Goal: Information Seeking & Learning: Learn about a topic

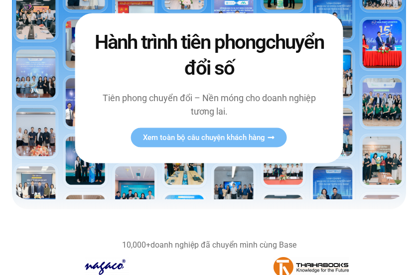
scroll to position [133, 0]
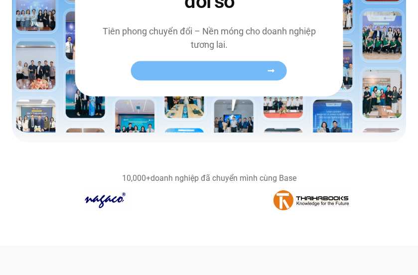
click at [200, 75] on link "Xem toàn bộ câu chuyện khách hàng" at bounding box center [209, 70] width 156 height 19
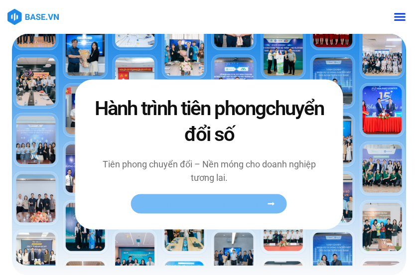
click at [246, 201] on span "Xem toàn bộ câu chuyện khách hàng" at bounding box center [204, 203] width 122 height 7
click at [218, 208] on span "Xem toàn bộ câu chuyện khách hàng" at bounding box center [204, 203] width 122 height 7
click at [240, 204] on span "Xem toàn bộ câu chuyện khách hàng" at bounding box center [204, 203] width 122 height 7
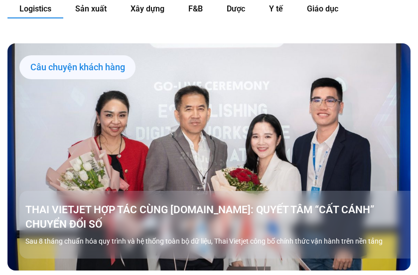
scroll to position [846, 0]
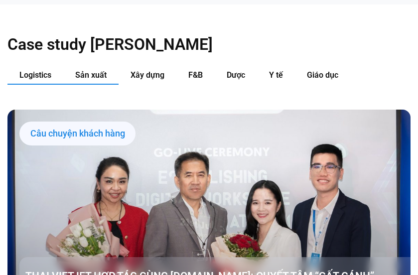
click at [81, 74] on span "Sản xuất" at bounding box center [90, 74] width 31 height 9
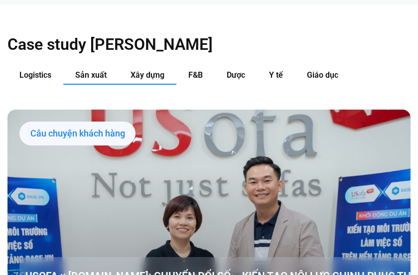
click at [133, 73] on span "Xây dựng" at bounding box center [147, 74] width 34 height 9
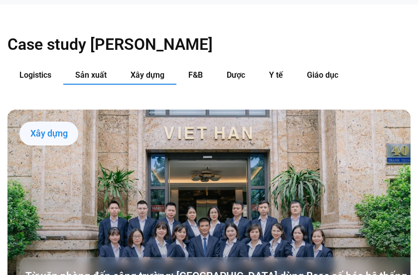
click at [93, 70] on button "Sản xuất" at bounding box center [90, 75] width 55 height 18
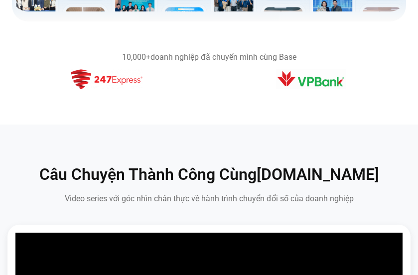
scroll to position [0, 0]
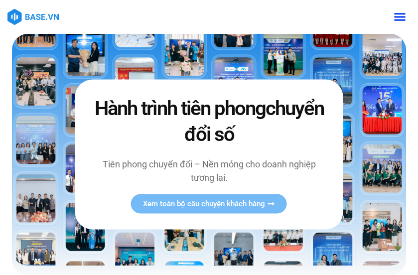
click at [404, 11] on icon "Menu Toggle" at bounding box center [399, 16] width 12 height 12
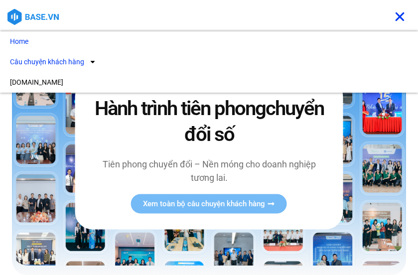
click at [99, 60] on link "Câu chuyện khách hàng" at bounding box center [209, 62] width 418 height 20
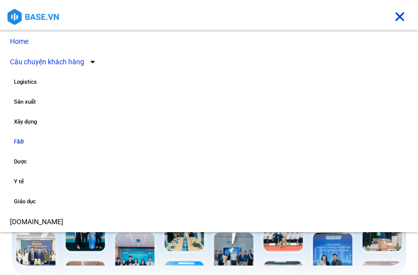
click at [19, 142] on link "F&B" at bounding box center [209, 142] width 418 height 20
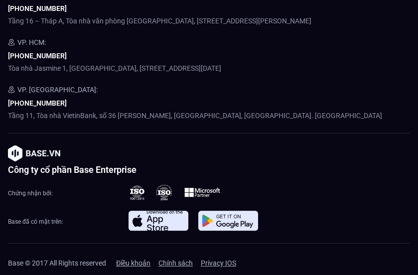
scroll to position [1443, 0]
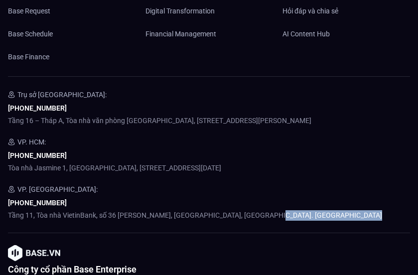
drag, startPoint x: 416, startPoint y: 213, endPoint x: 419, endPoint y: 222, distance: 10.1
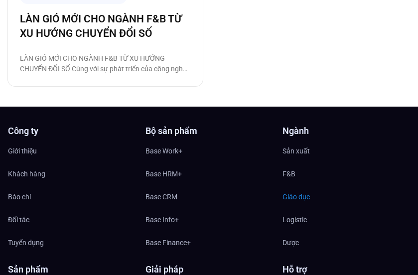
scroll to position [1136, 0]
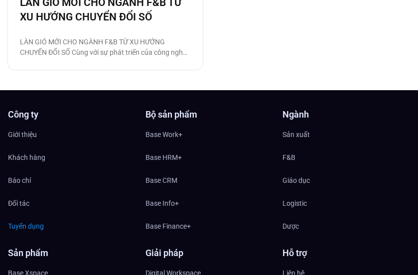
click at [40, 220] on span "Tuyển dụng" at bounding box center [26, 225] width 36 height 15
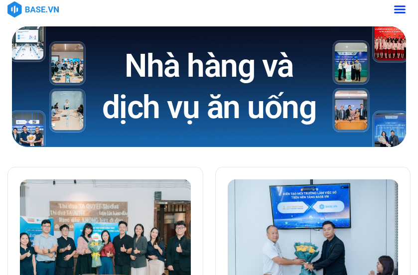
scroll to position [0, 0]
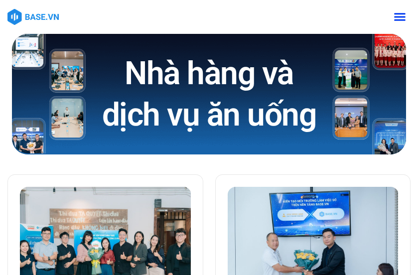
click at [400, 14] on icon "Menu Toggle" at bounding box center [399, 17] width 11 height 8
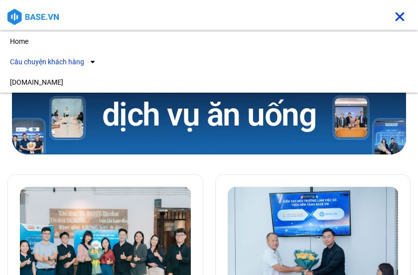
click at [105, 60] on link "Câu chuyện khách hàng" at bounding box center [209, 62] width 418 height 20
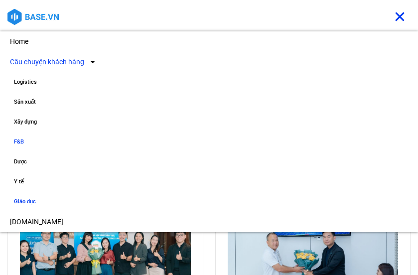
click at [30, 199] on link "Giáo dục" at bounding box center [209, 202] width 418 height 20
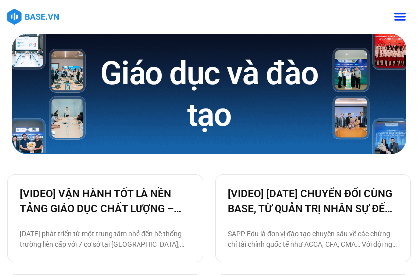
click at [404, 11] on icon "Menu Toggle" at bounding box center [399, 16] width 12 height 12
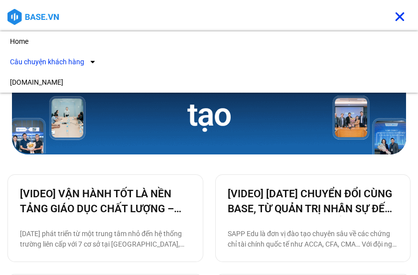
click at [91, 59] on icon at bounding box center [92, 61] width 7 height 7
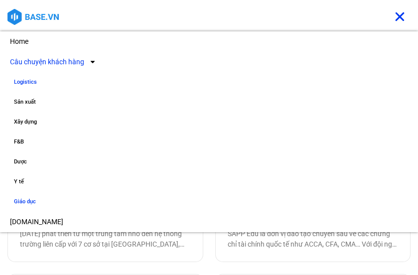
click at [49, 81] on link "Logistics" at bounding box center [209, 82] width 418 height 20
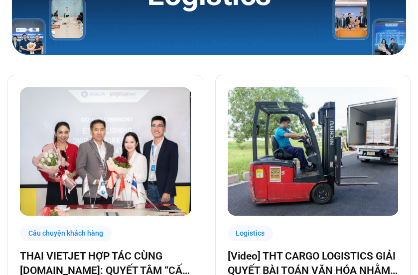
scroll to position [183, 0]
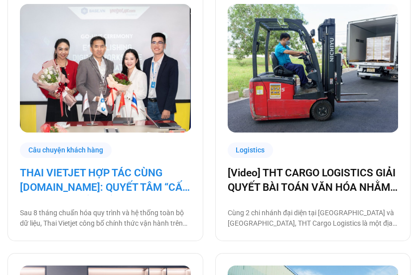
click at [140, 182] on link "THAI VIETJET HỢP TÁC CÙNG BASE.VN: QUYẾT TÂM “CẤT CÁNH” CHUYỂN ĐỔI SỐ" at bounding box center [105, 180] width 171 height 29
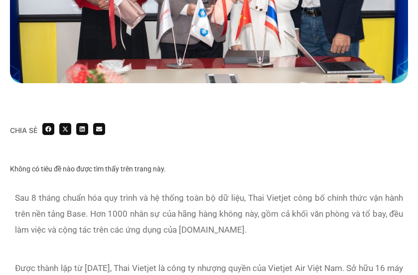
scroll to position [481, 0]
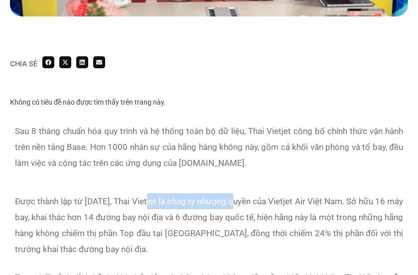
drag, startPoint x: 155, startPoint y: 184, endPoint x: 241, endPoint y: 185, distance: 86.6
click at [241, 193] on p "Được thành lập từ năm 2013, Thai Vietjet là công ty nhượng quyền của Vietjet Ai…" at bounding box center [209, 225] width 388 height 64
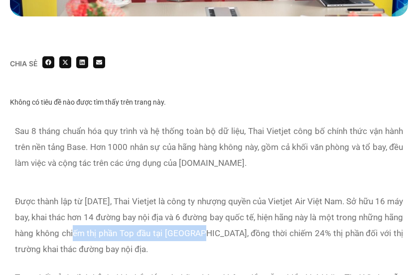
drag, startPoint x: 86, startPoint y: 208, endPoint x: 210, endPoint y: 208, distance: 124.9
click at [210, 208] on p "Được thành lập từ năm 2013, Thai Vietjet là công ty nhượng quyền của Vietjet Ai…" at bounding box center [209, 225] width 388 height 64
click at [211, 208] on p "Được thành lập từ năm 2013, Thai Vietjet là công ty nhượng quyền của Vietjet Ai…" at bounding box center [209, 225] width 388 height 64
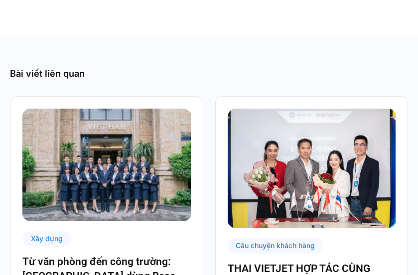
scroll to position [2223, 0]
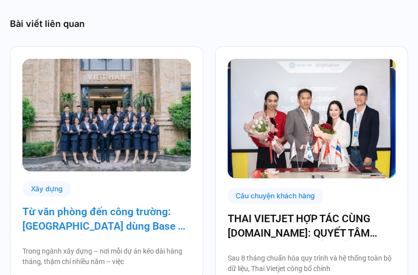
click at [163, 205] on link "Từ văn phòng đến công trường: [GEOGRAPHIC_DATA] dùng Base số hóa hệ thống quản …" at bounding box center [106, 219] width 168 height 29
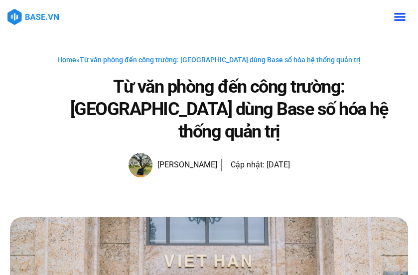
click at [50, 18] on img at bounding box center [32, 17] width 51 height 16
